Goal: Transaction & Acquisition: Purchase product/service

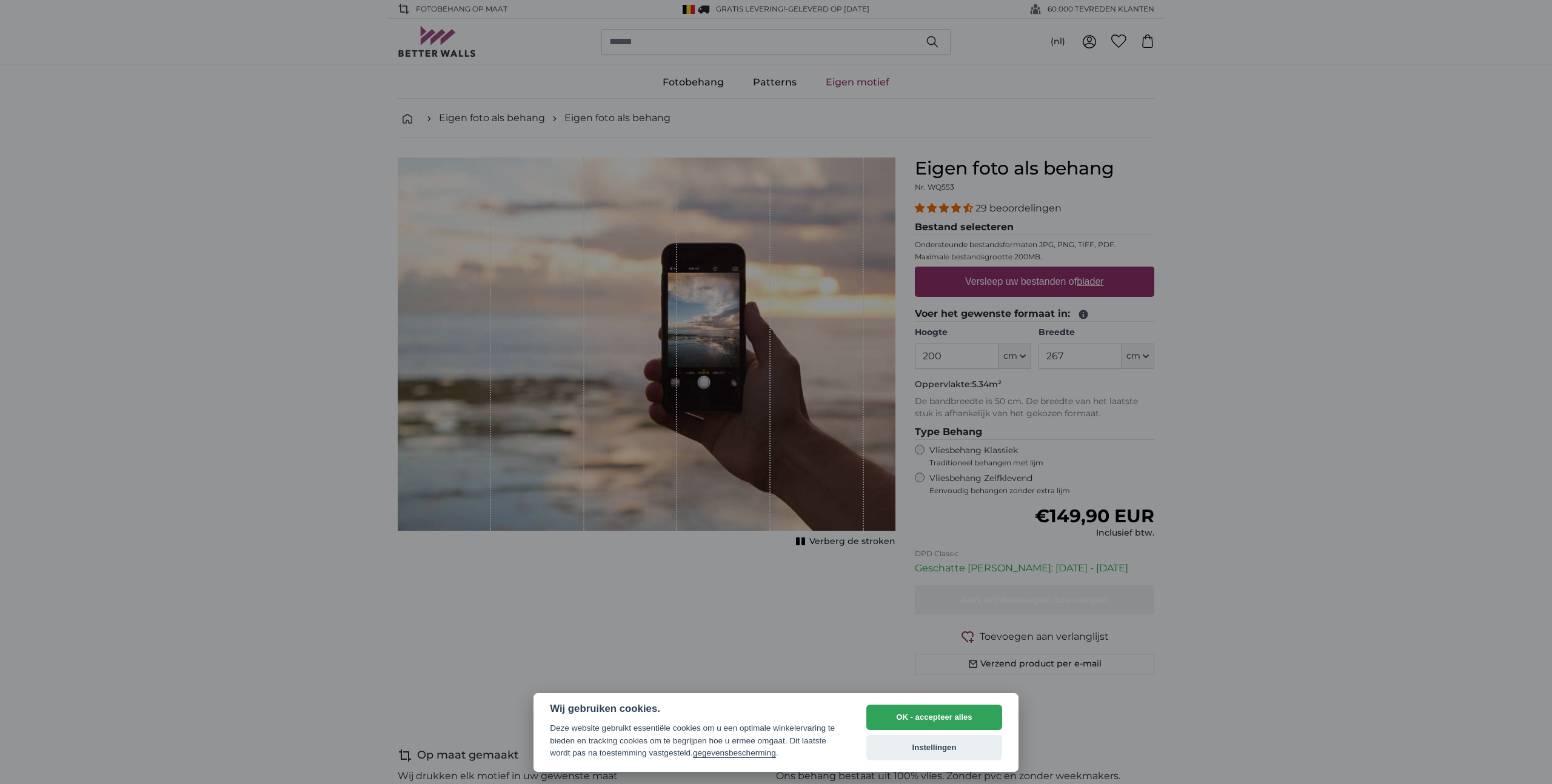
click at [1192, 308] on div at bounding box center [776, 392] width 1552 height 784
click at [937, 723] on button "OK - accepteer alles" at bounding box center [934, 717] width 136 height 25
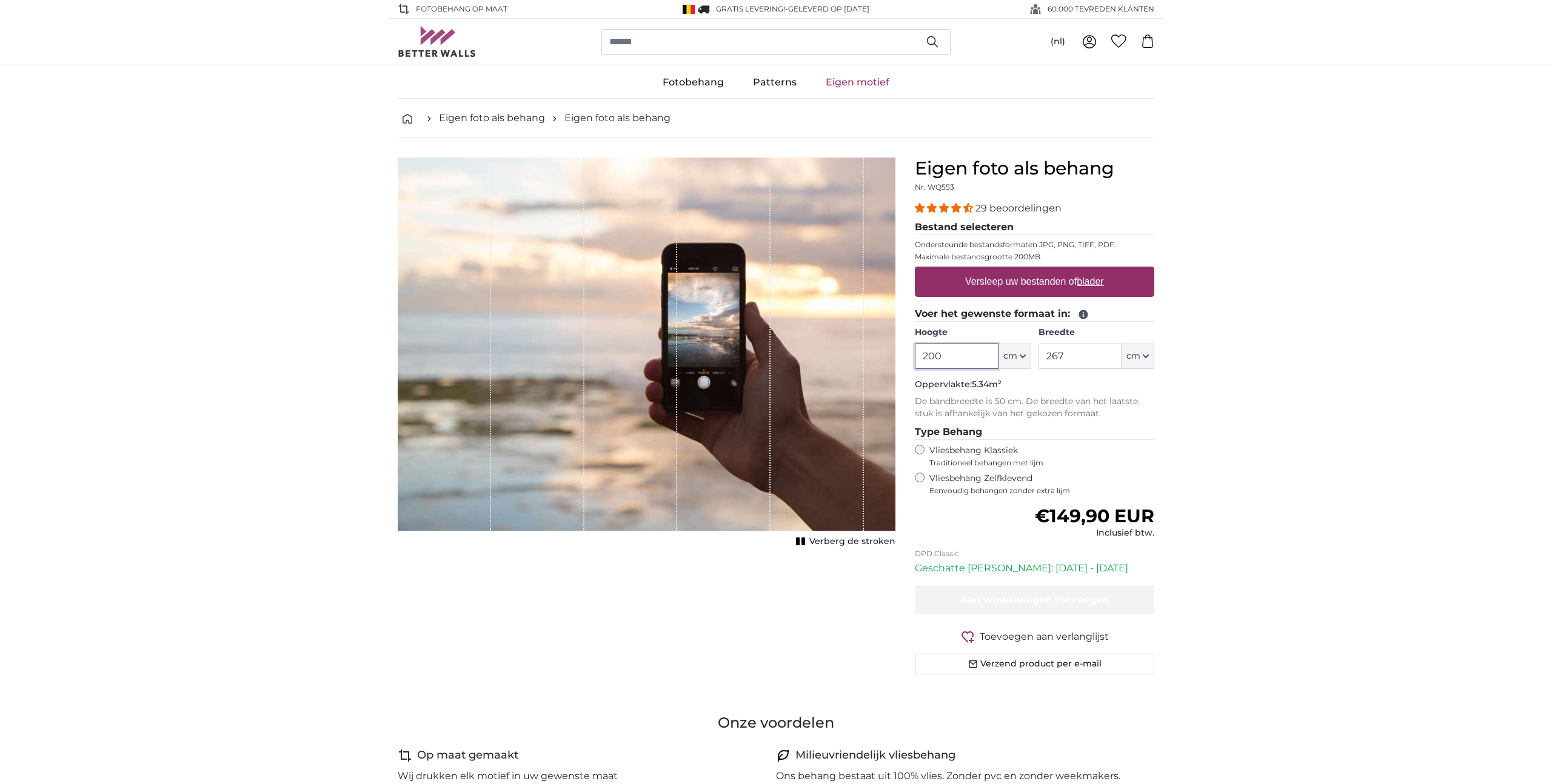
drag, startPoint x: 953, startPoint y: 360, endPoint x: 927, endPoint y: 360, distance: 26.0
click at [927, 360] on input "200" at bounding box center [955, 356] width 83 height 25
type input "270"
click at [1070, 350] on input "267" at bounding box center [1079, 356] width 83 height 25
drag, startPoint x: 1082, startPoint y: 355, endPoint x: 1022, endPoint y: 355, distance: 60.0
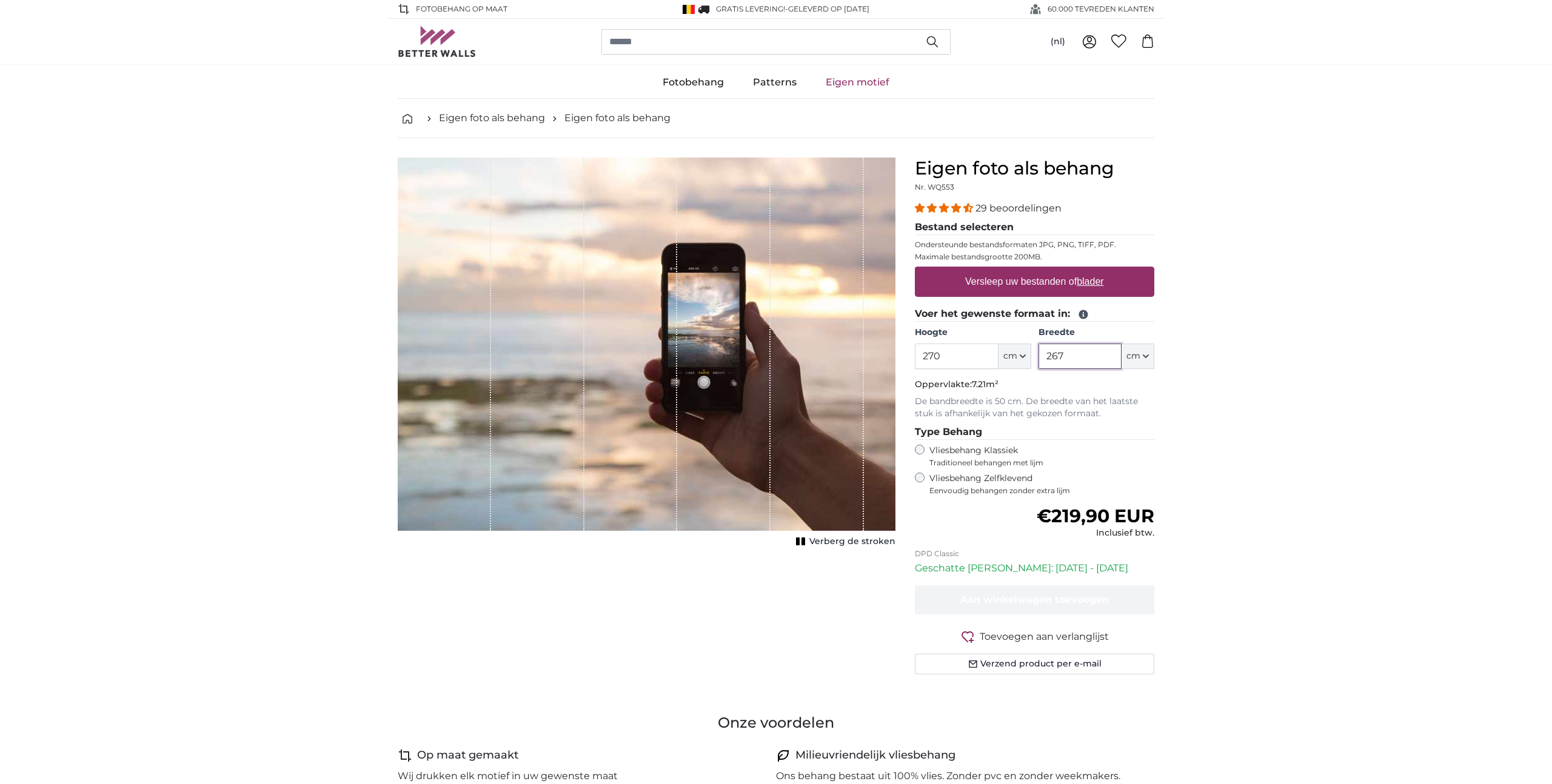
click at [1022, 355] on div "Hoogte 270 ft cm Centimeter (cm) Inches (inch) Feet (ft. in.) Breedte 267 ft cm…" at bounding box center [1034, 348] width 239 height 43
drag, startPoint x: 1069, startPoint y: 355, endPoint x: 1060, endPoint y: 356, distance: 9.1
click at [1060, 356] on input "1000" at bounding box center [1079, 356] width 83 height 25
type input "1000"
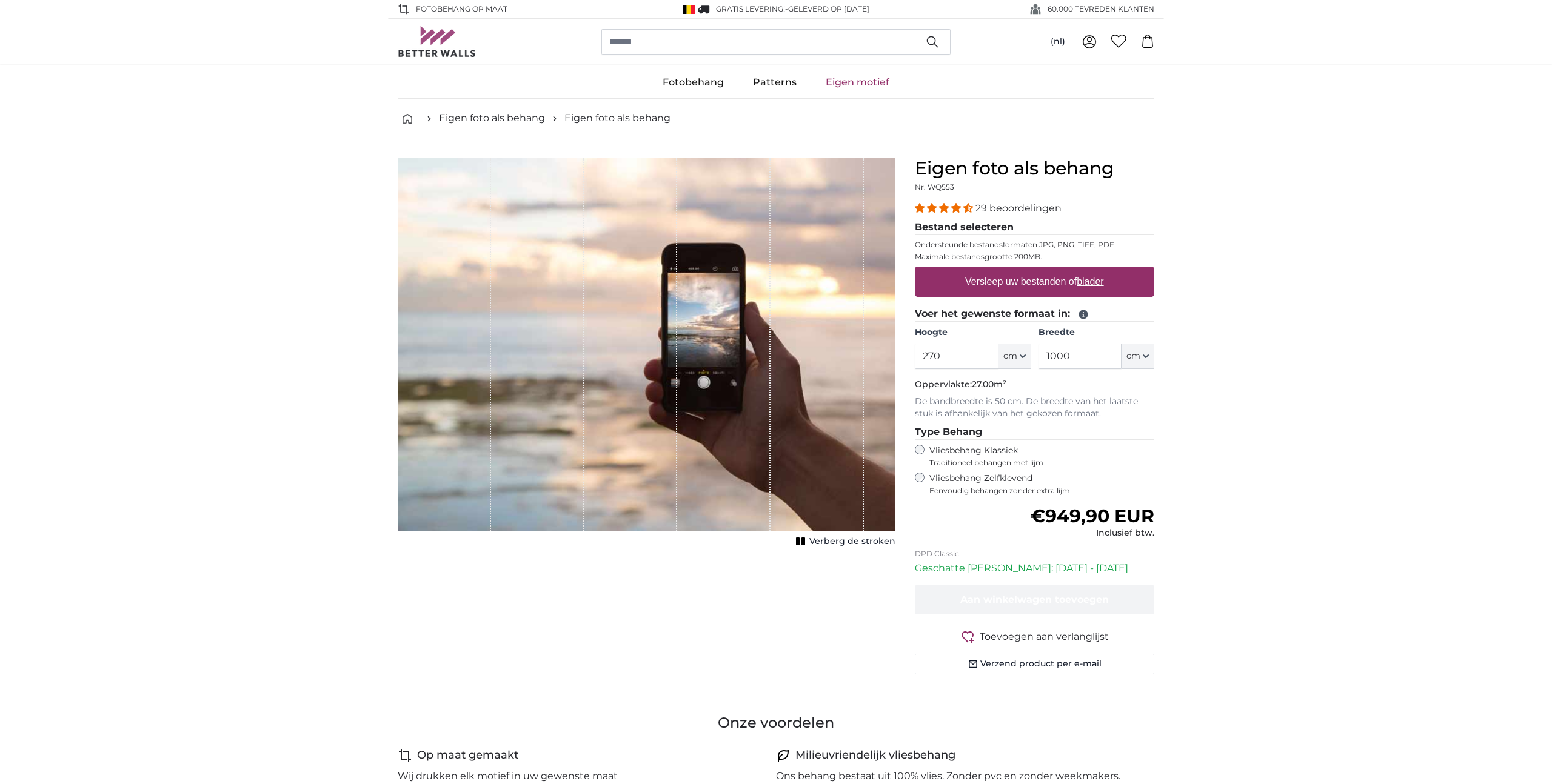
click at [925, 451] on div "Vliesbehang Klassiek Traditioneel behangen met lijm" at bounding box center [1034, 456] width 239 height 23
click at [926, 480] on div "Vliesbehang Zelfklevend Eenvoudig behangen zonder extra lijm" at bounding box center [1034, 484] width 239 height 23
